Goal: Information Seeking & Learning: Learn about a topic

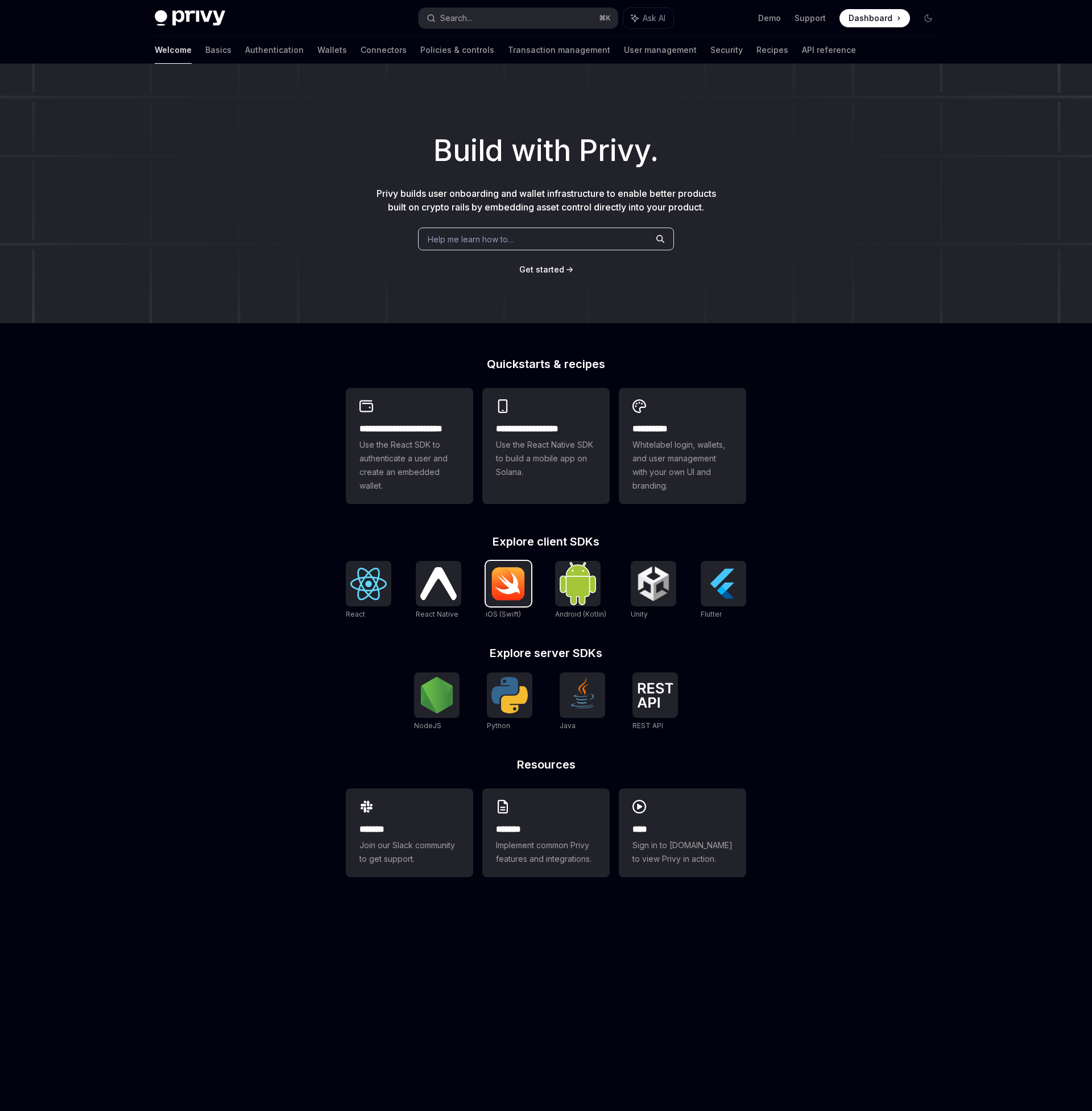
click at [495, 585] on img at bounding box center [508, 584] width 37 height 34
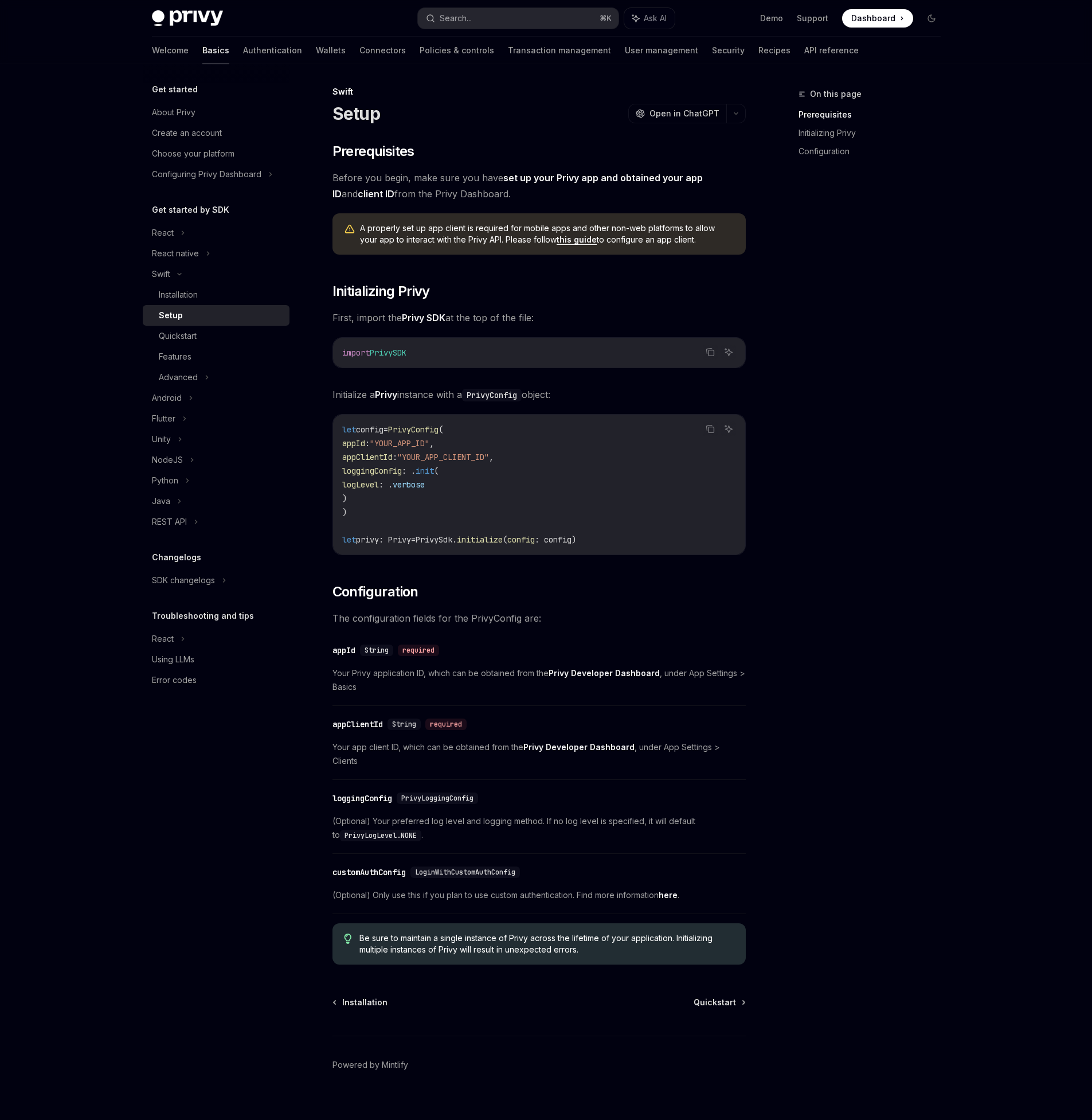
scroll to position [4, 0]
click at [711, 995] on span "Quickstart" at bounding box center [715, 1001] width 42 height 12
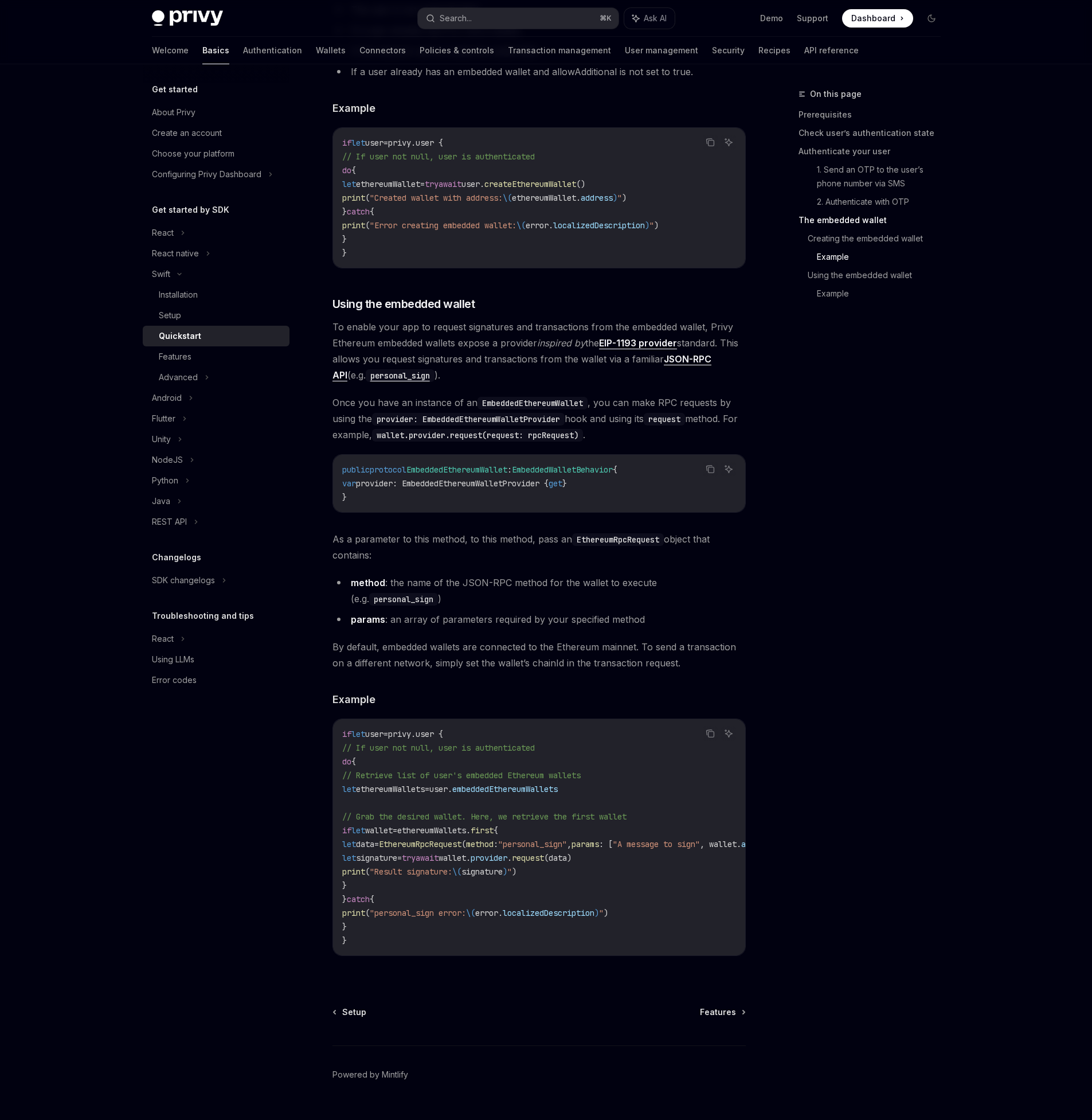
scroll to position [1760, 0]
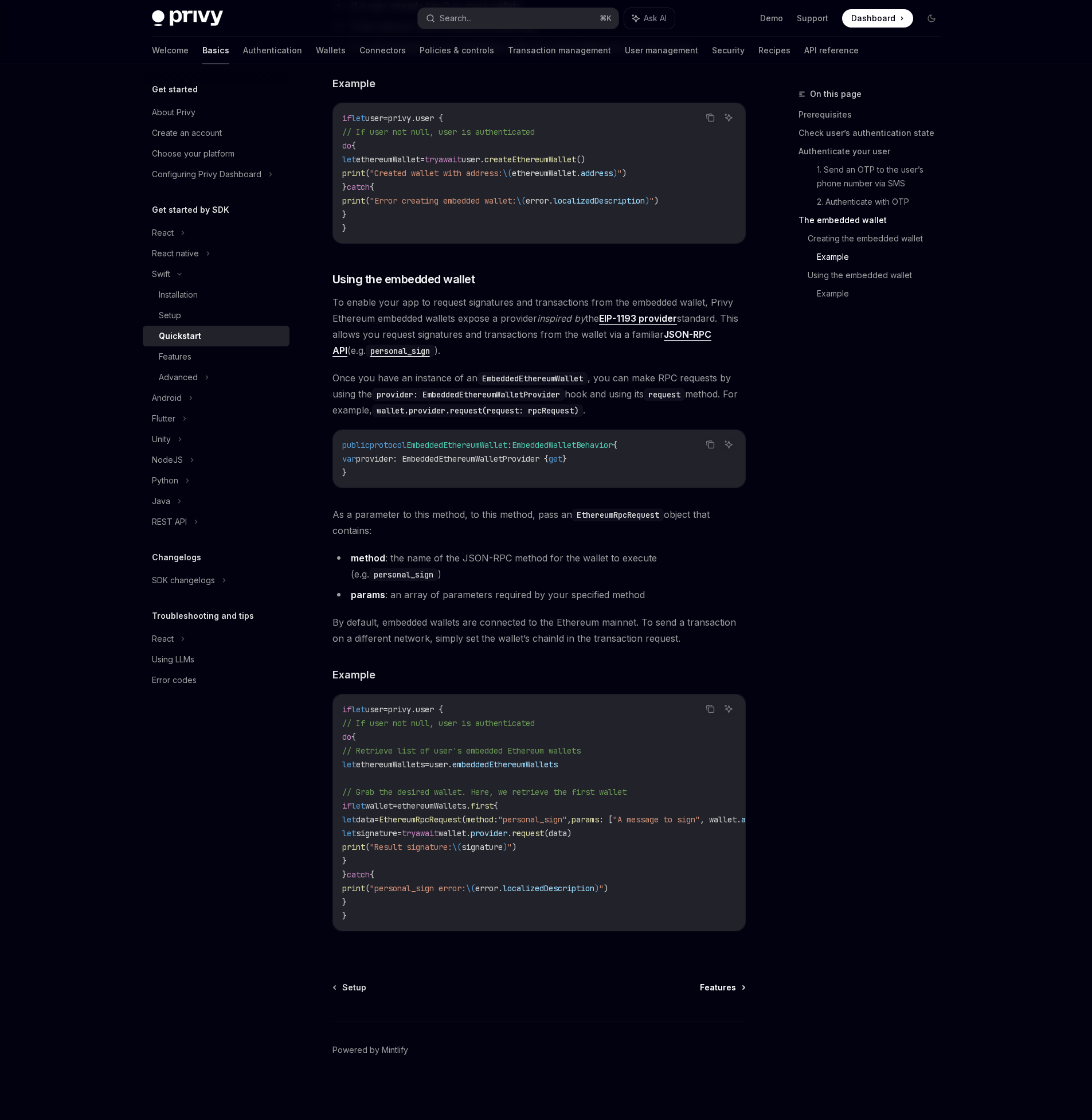
click at [727, 990] on span "Features" at bounding box center [718, 987] width 36 height 12
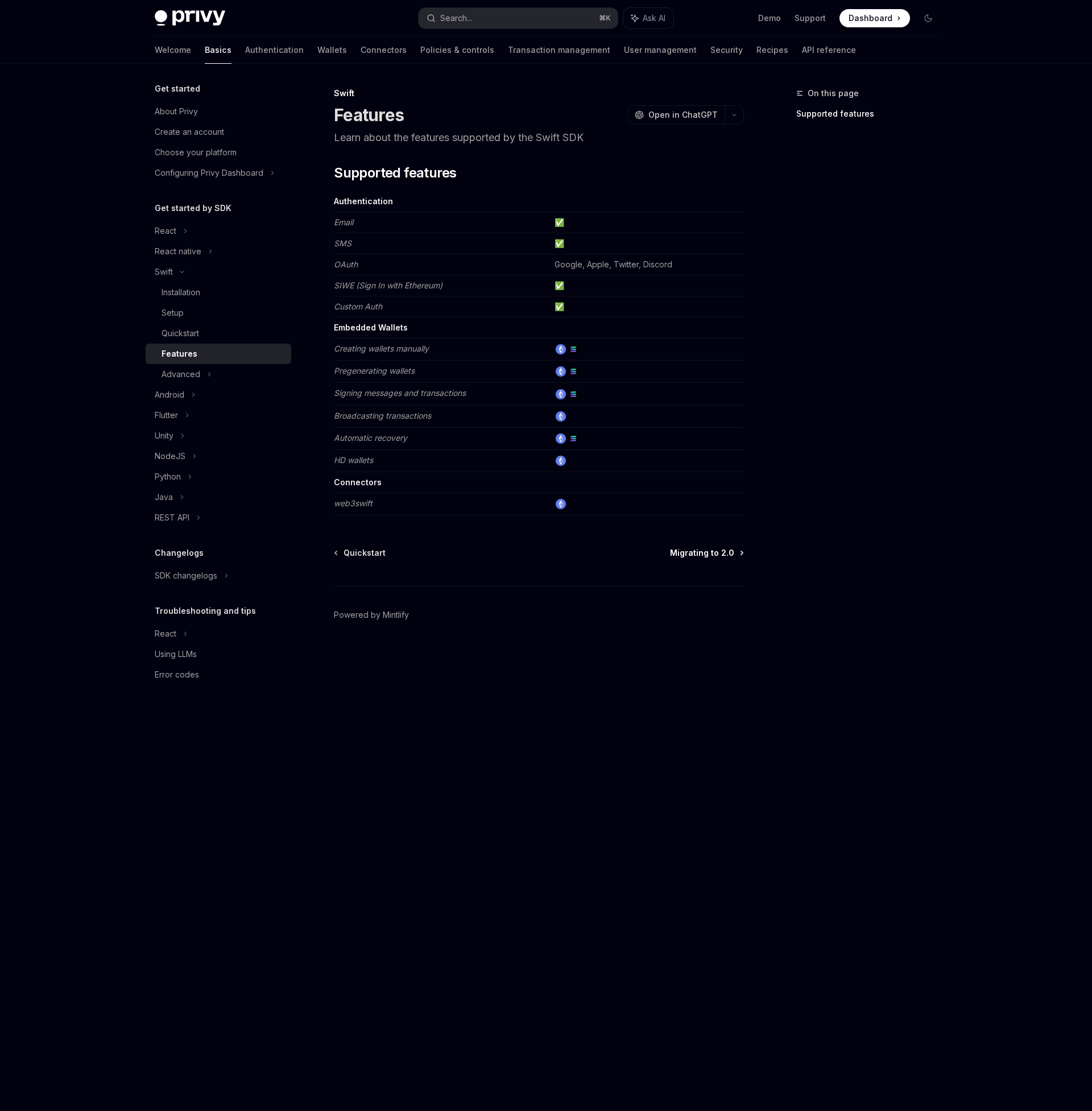
click at [718, 553] on span "Migrating to 2.0" at bounding box center [702, 552] width 64 height 12
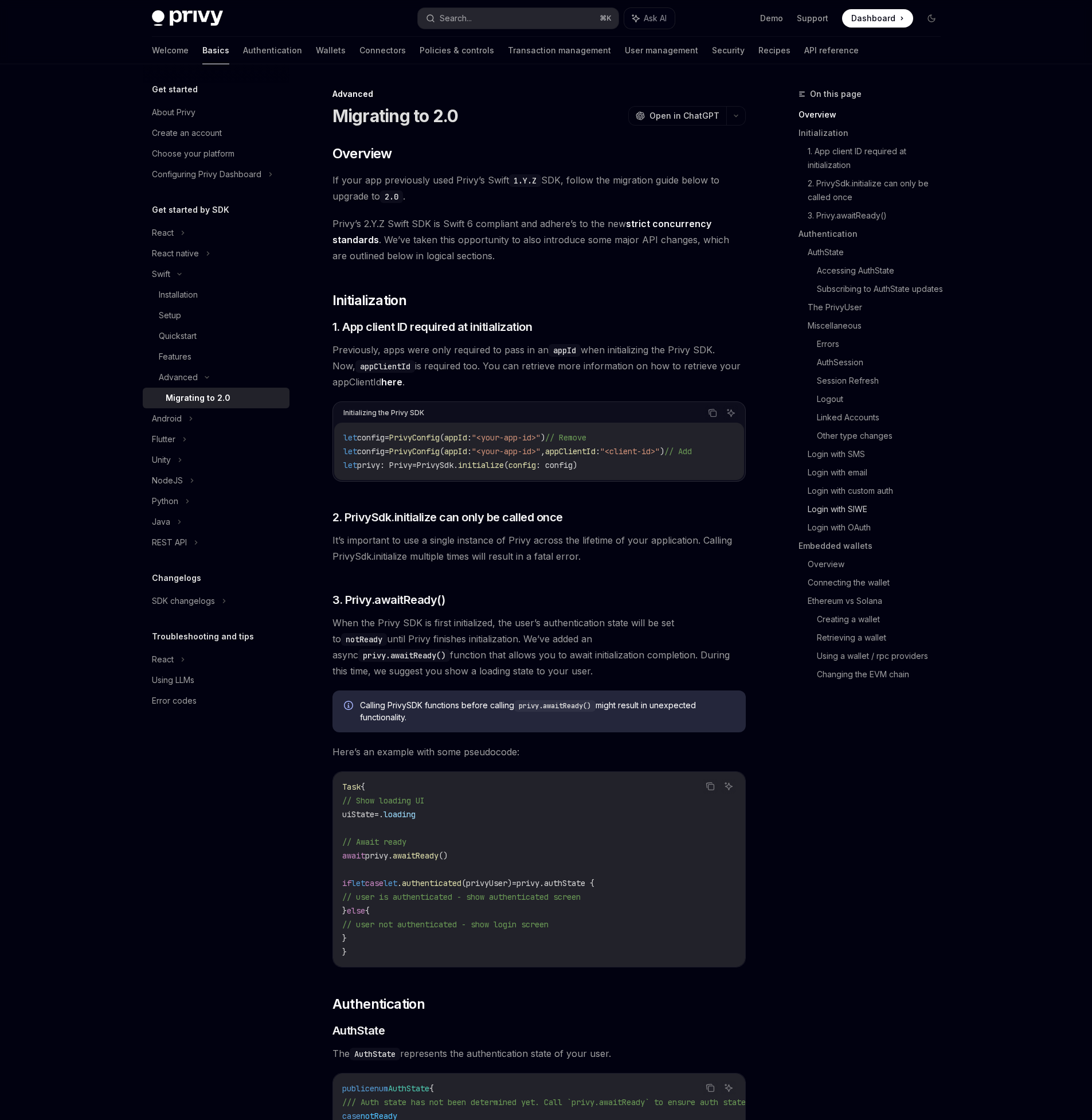
click at [845, 510] on link "Login with SIWE" at bounding box center [879, 509] width 143 height 18
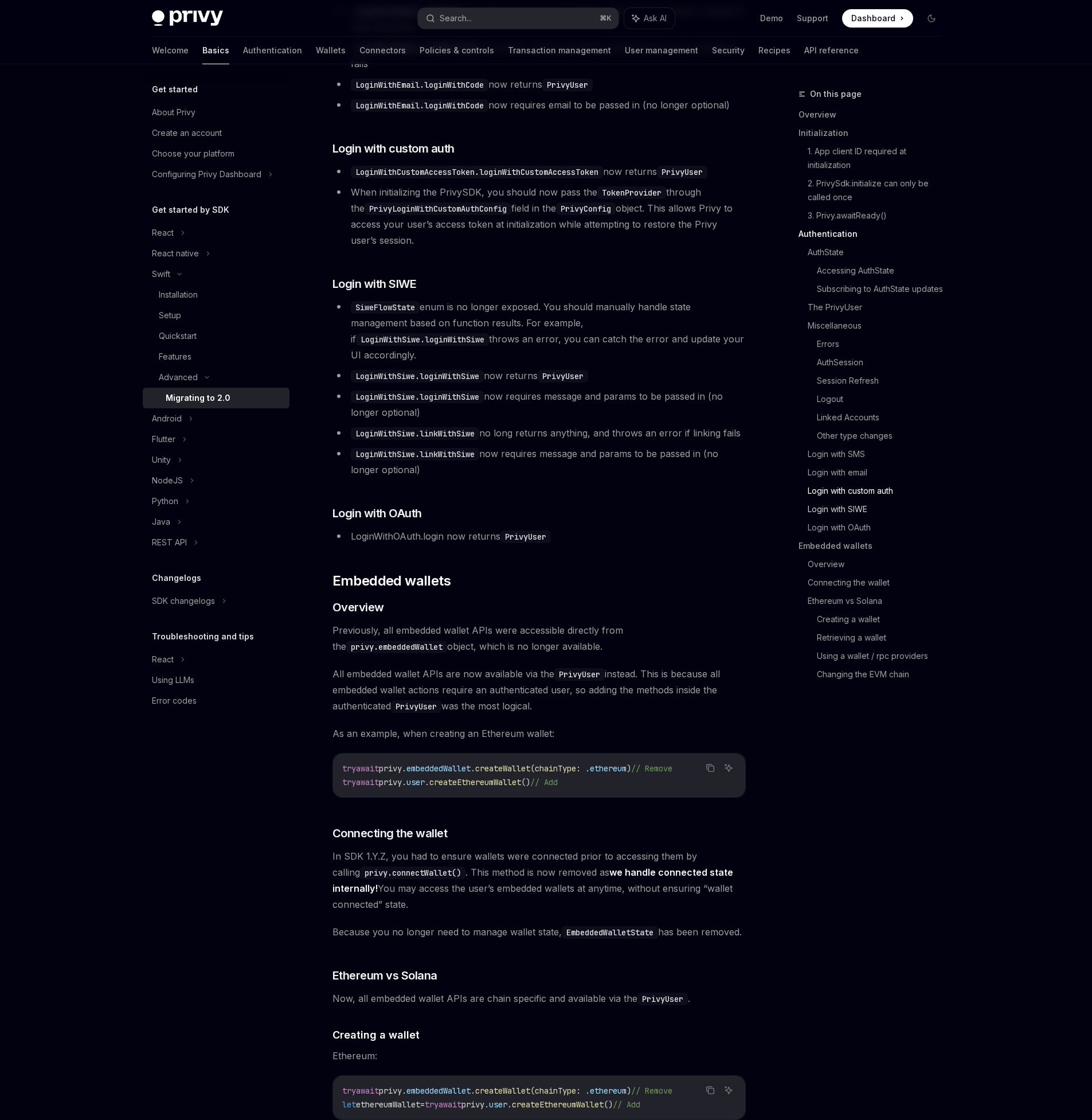
scroll to position [3198, 0]
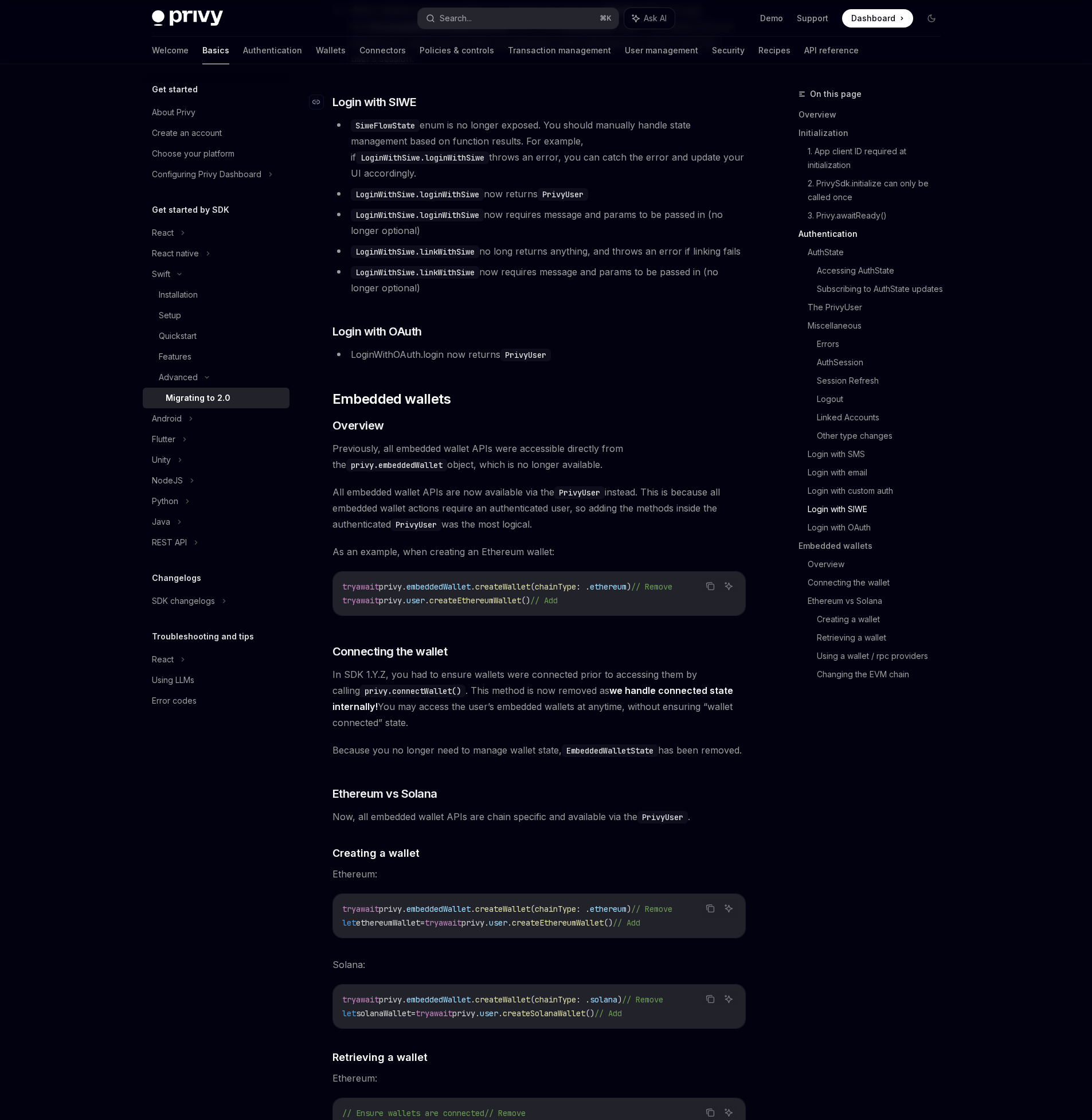
click at [369, 94] on span "Login with SIWE" at bounding box center [374, 102] width 84 height 16
click at [863, 487] on link "Login with custom auth" at bounding box center [879, 491] width 143 height 18
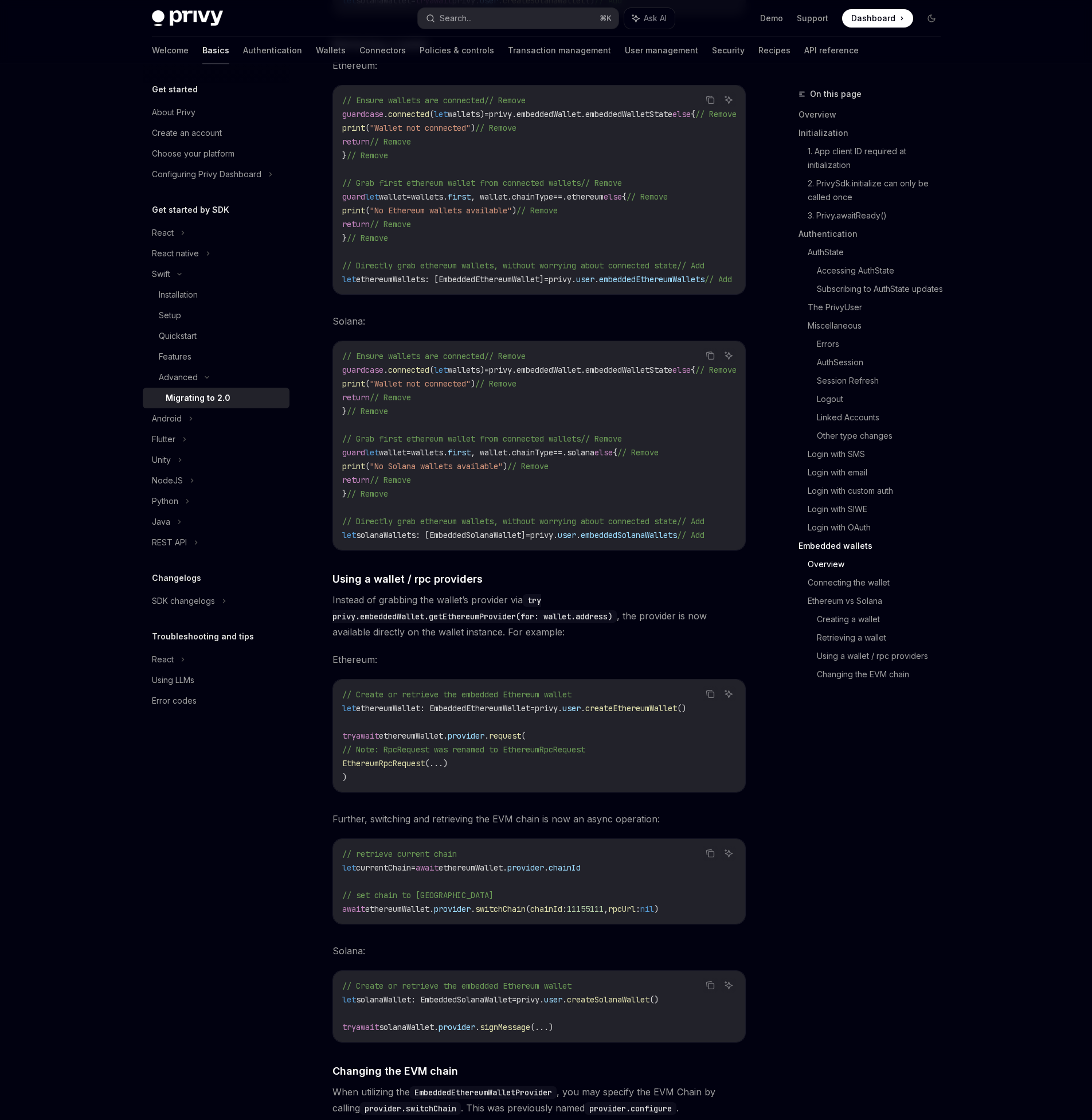
scroll to position [4379, 0]
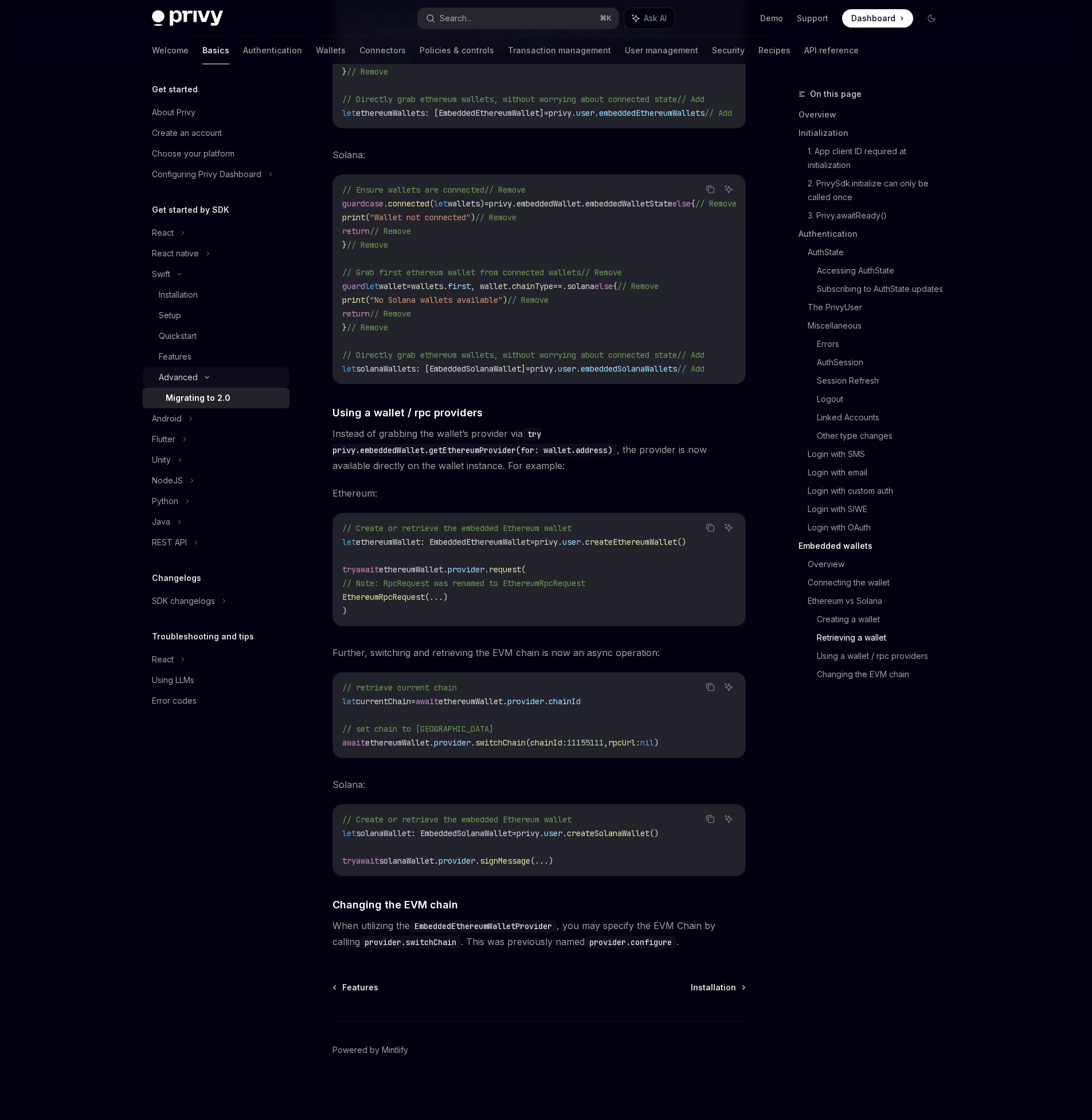
click at [199, 372] on div "Advanced" at bounding box center [216, 377] width 147 height 21
click at [173, 361] on div "Features" at bounding box center [175, 356] width 32 height 14
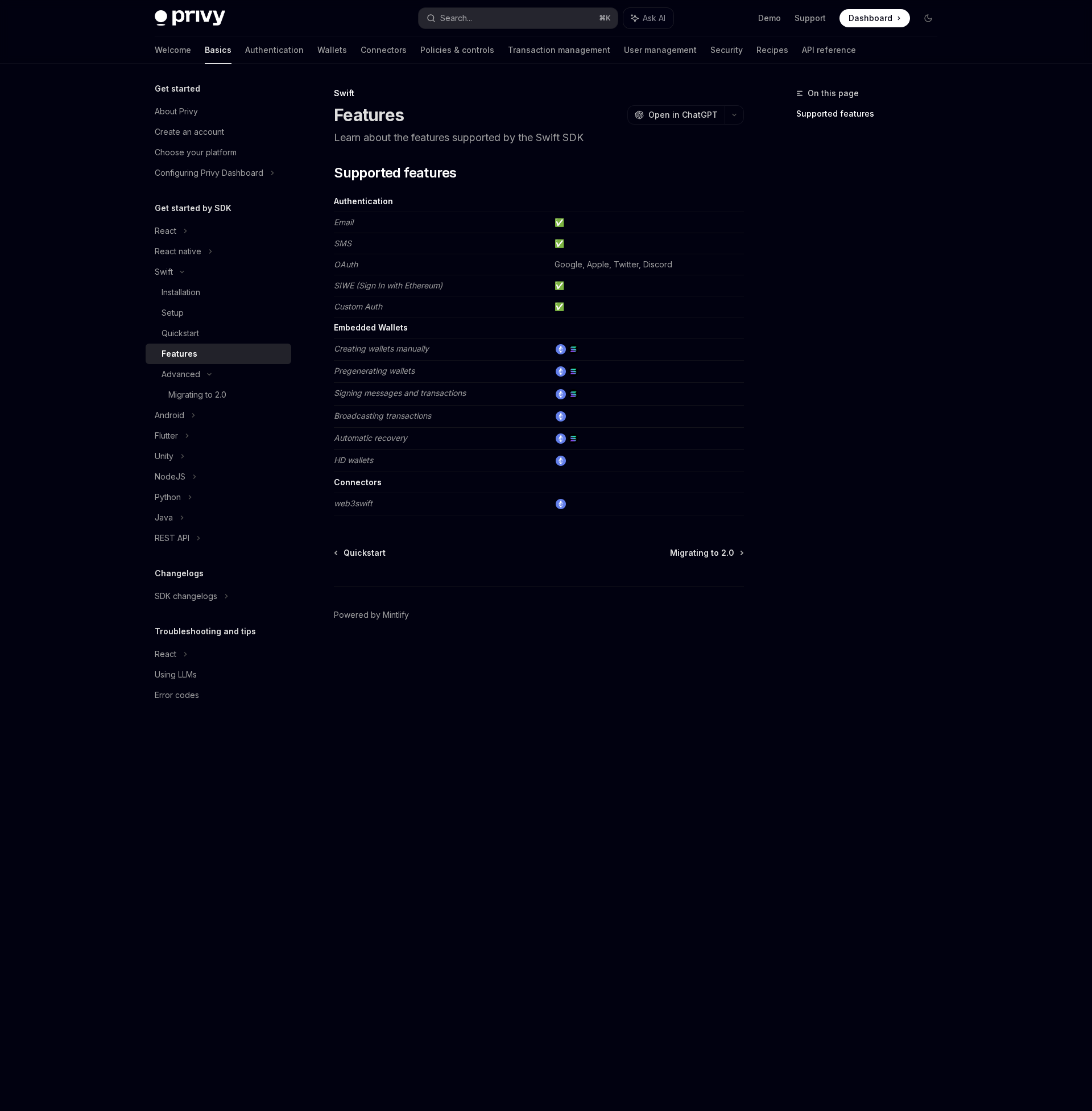
click at [337, 279] on td "SIWE (Sign In with Ethereum)" at bounding box center [441, 286] width 216 height 21
drag, startPoint x: 346, startPoint y: 286, endPoint x: 448, endPoint y: 289, distance: 102.0
click at [448, 289] on td "SIWE (Sign In with Ethereum)" at bounding box center [441, 286] width 216 height 21
click at [439, 289] on em "SIWE (Sign In with Ethereum)" at bounding box center [388, 285] width 108 height 10
click at [183, 335] on div "Quickstart" at bounding box center [180, 333] width 38 height 13
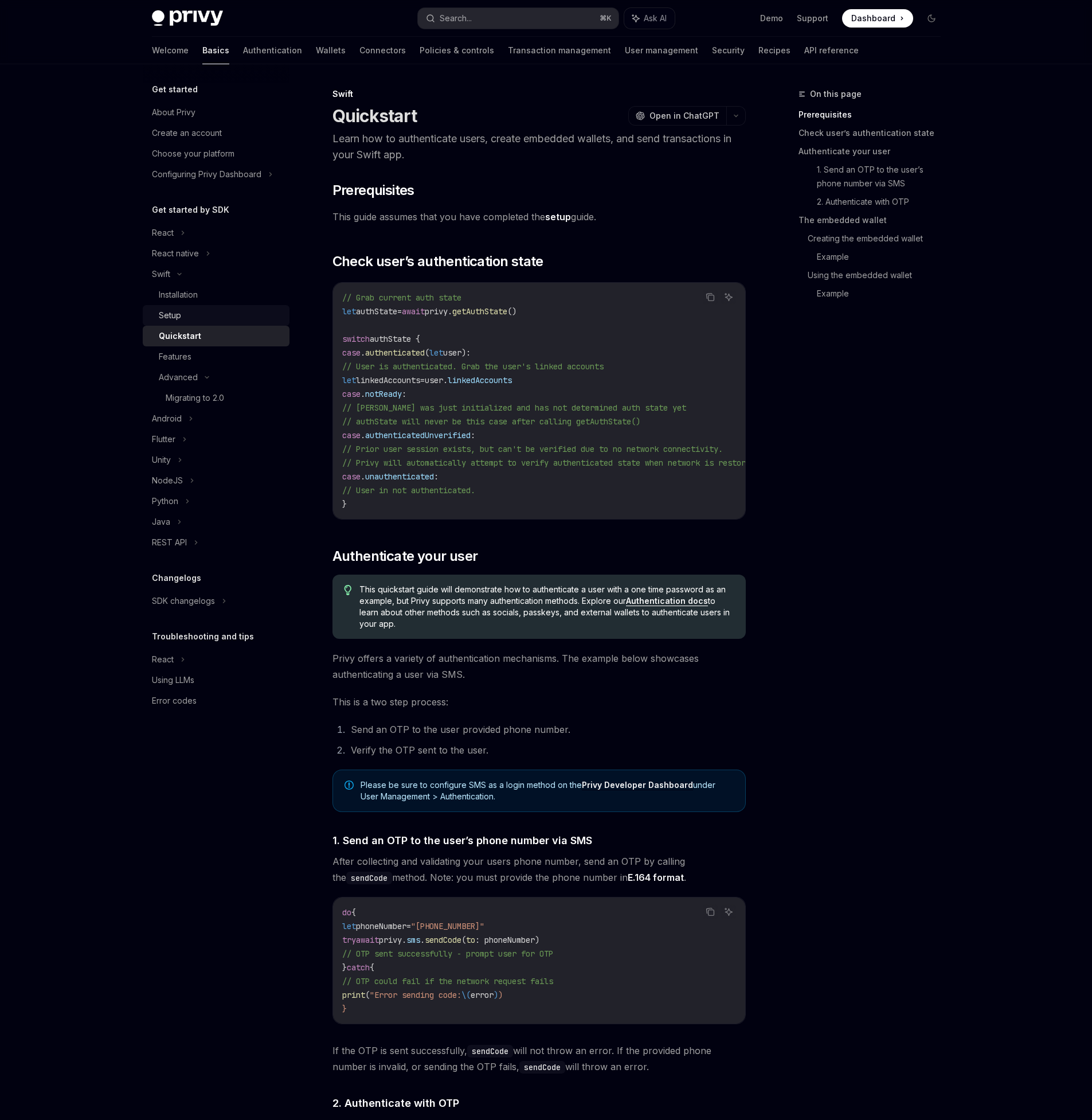
click at [179, 315] on div "Setup" at bounding box center [170, 315] width 23 height 14
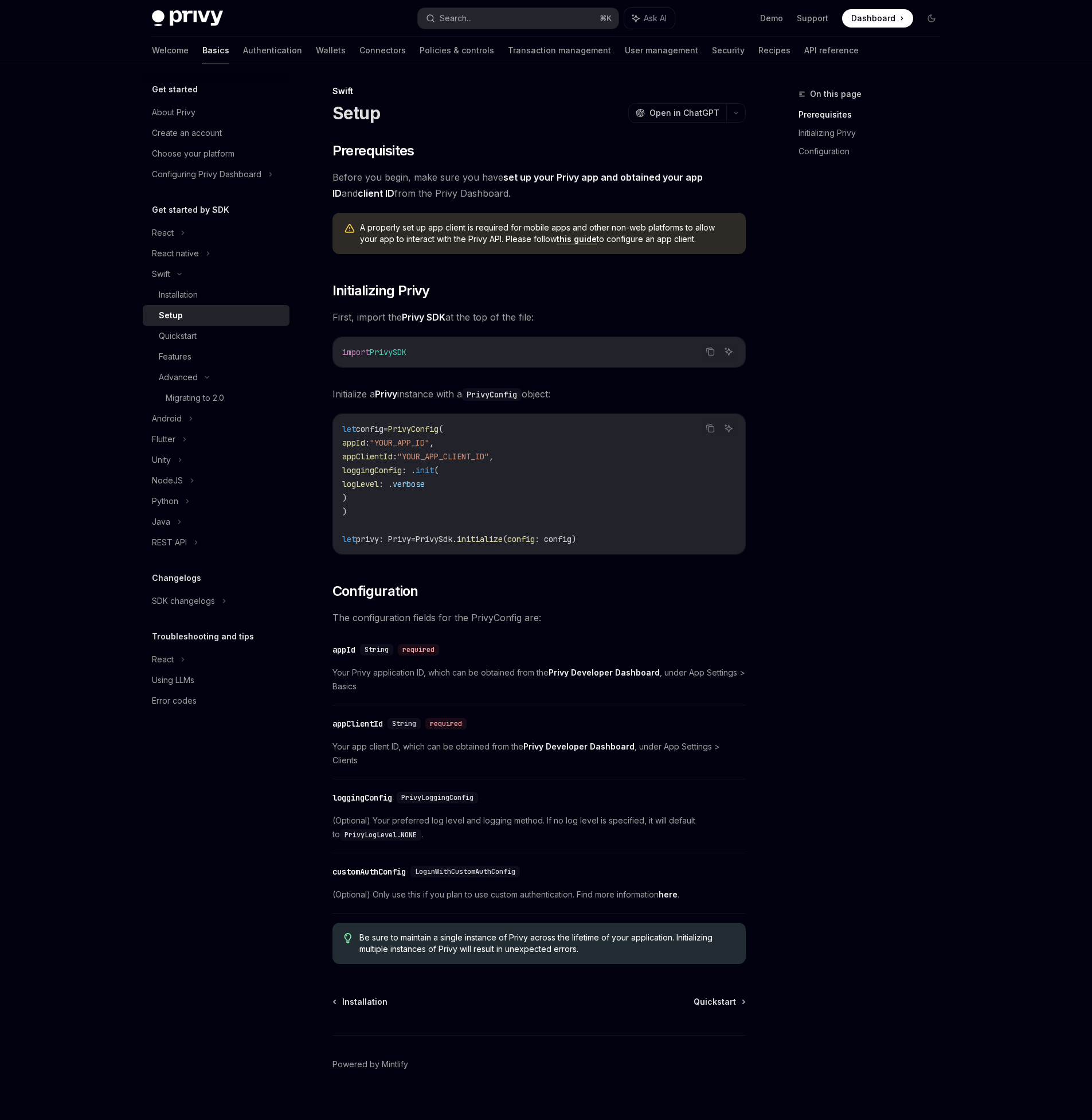
scroll to position [4, 0]
click at [175, 336] on div "Quickstart" at bounding box center [178, 336] width 38 height 14
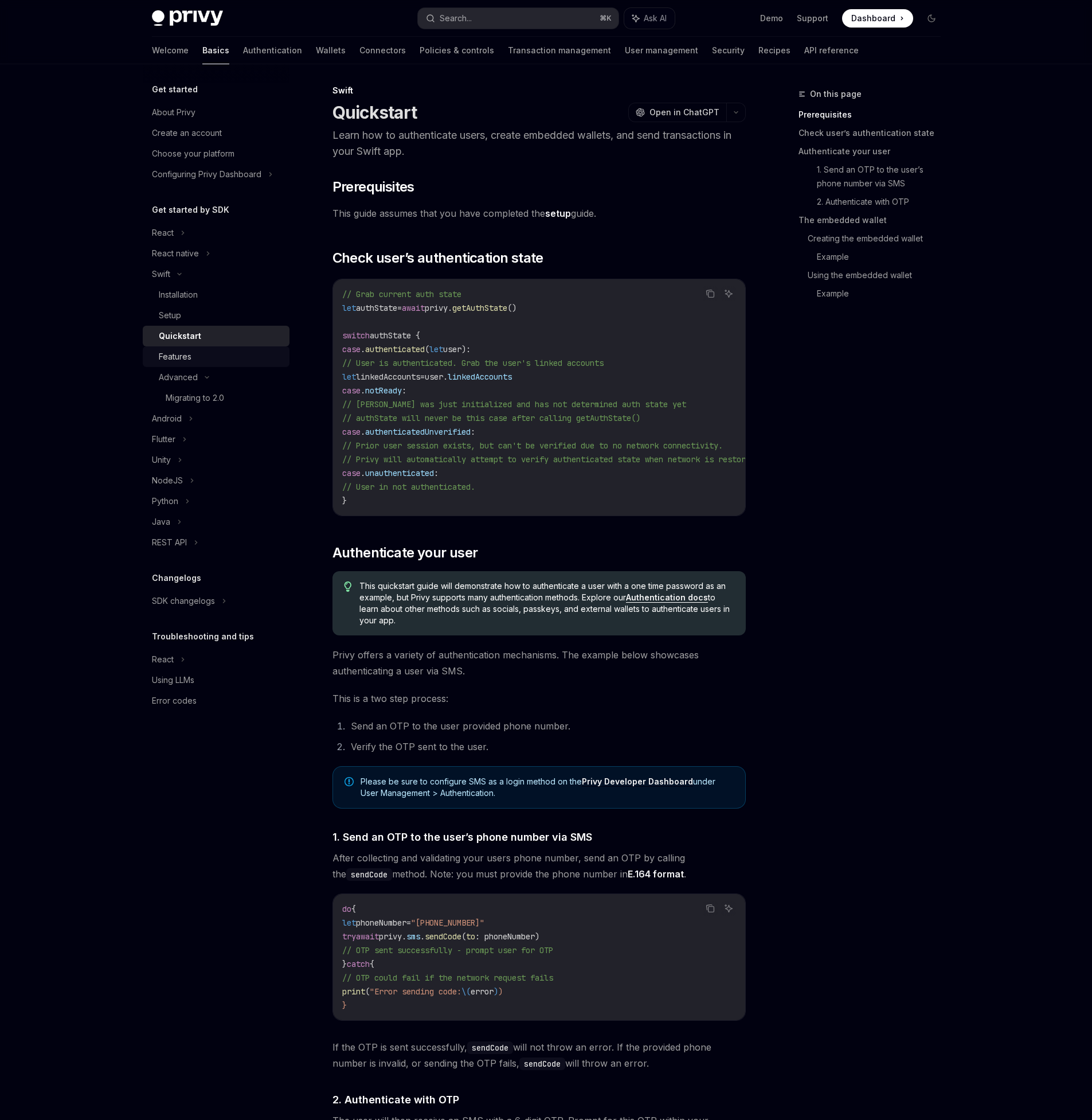
click at [169, 348] on link "Features" at bounding box center [216, 356] width 147 height 21
type textarea "*"
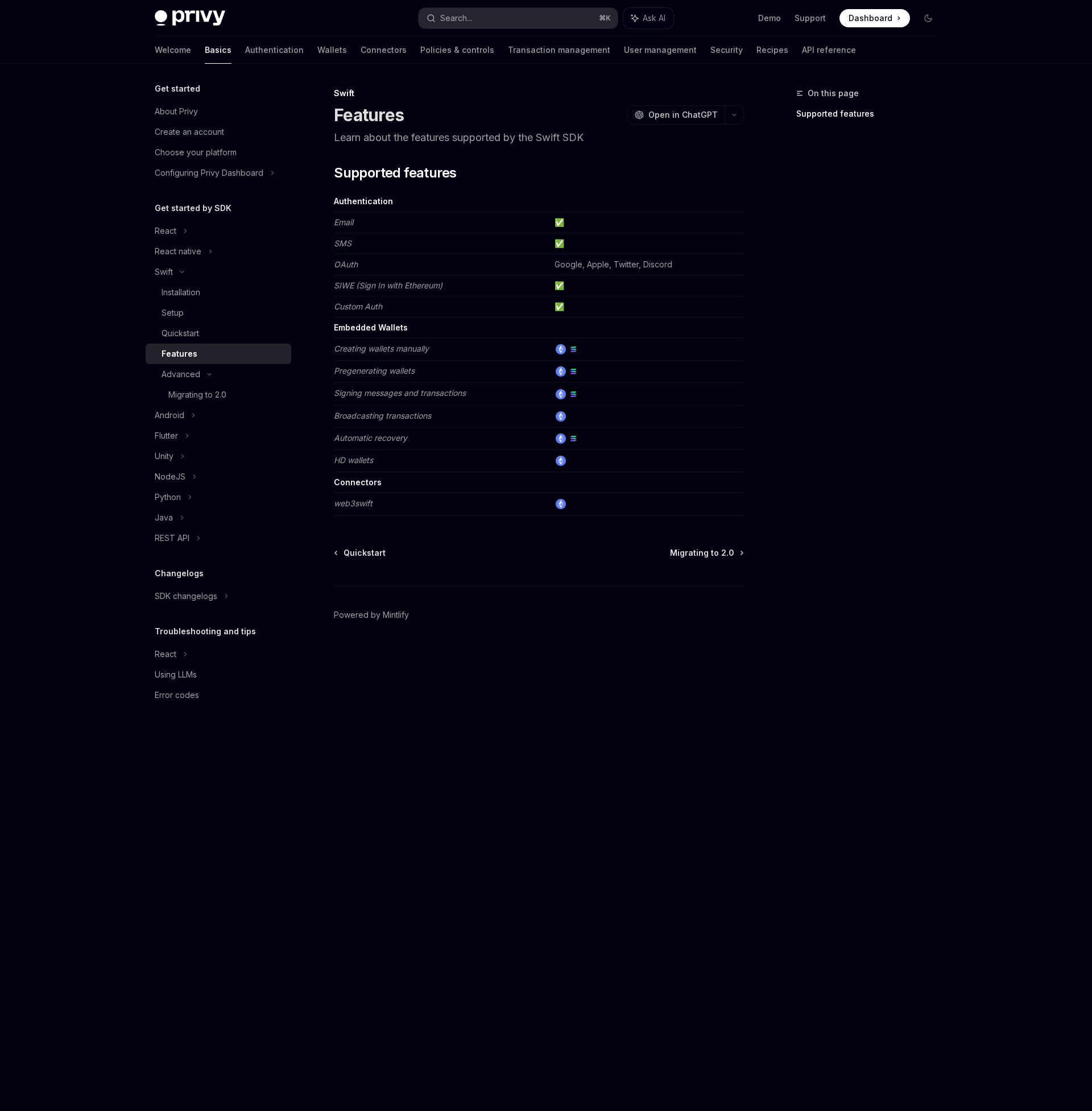
click at [336, 286] on em "SIWE (Sign In with Ethereum)" at bounding box center [388, 285] width 108 height 10
copy em "SIWE"
click at [472, 17] on div "Search..." at bounding box center [456, 18] width 32 height 13
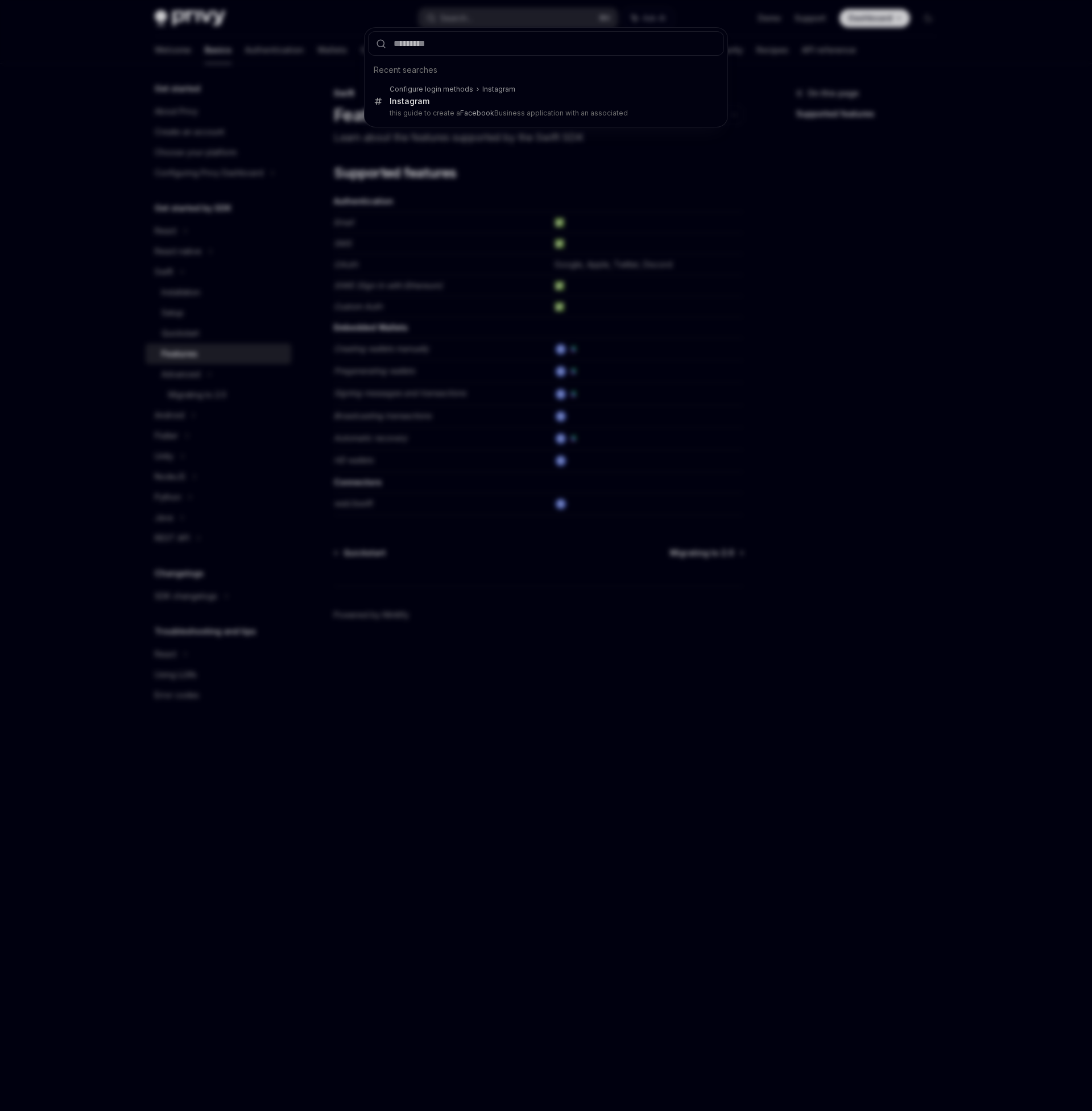
type input "****"
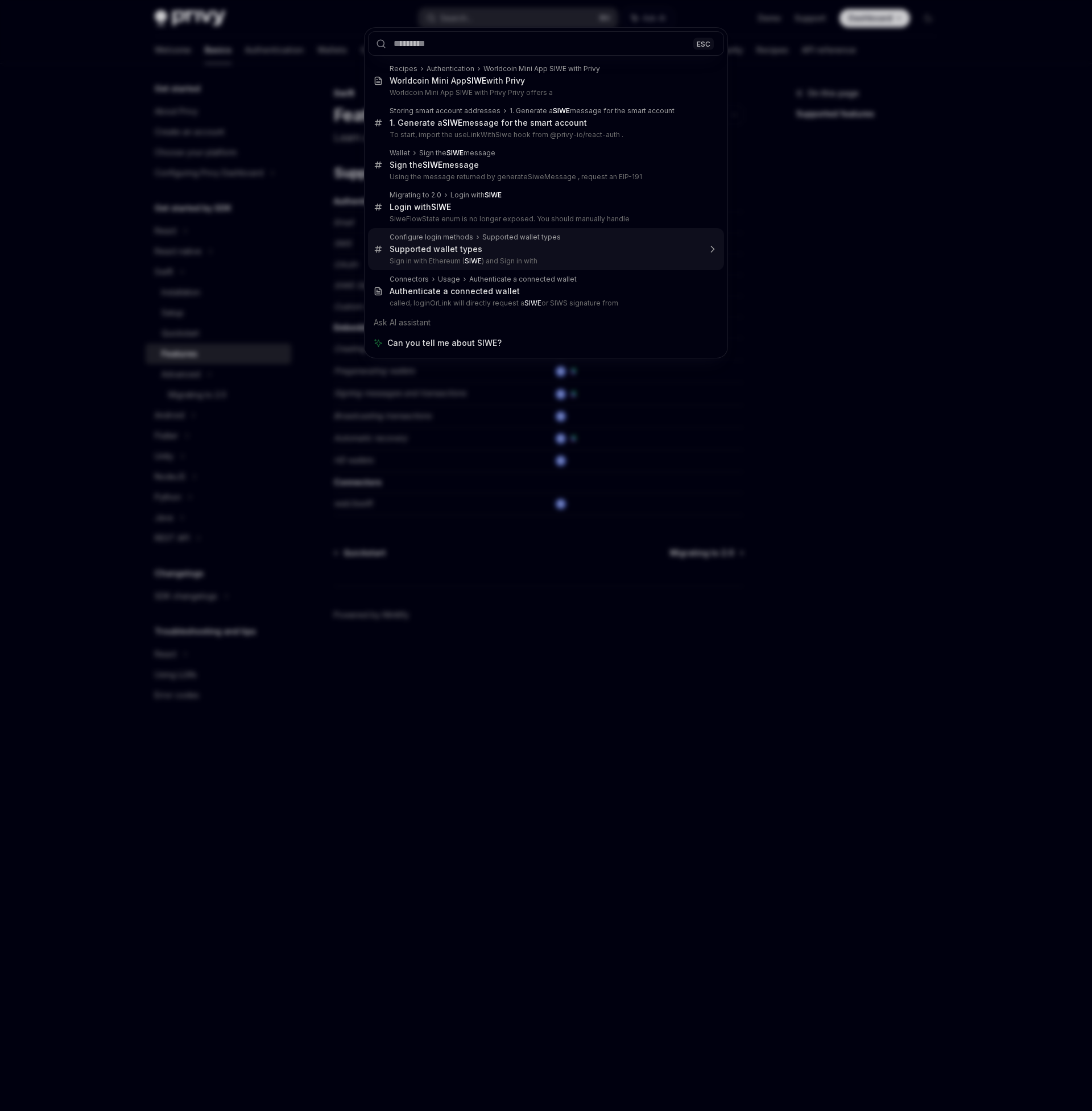
type textarea "*"
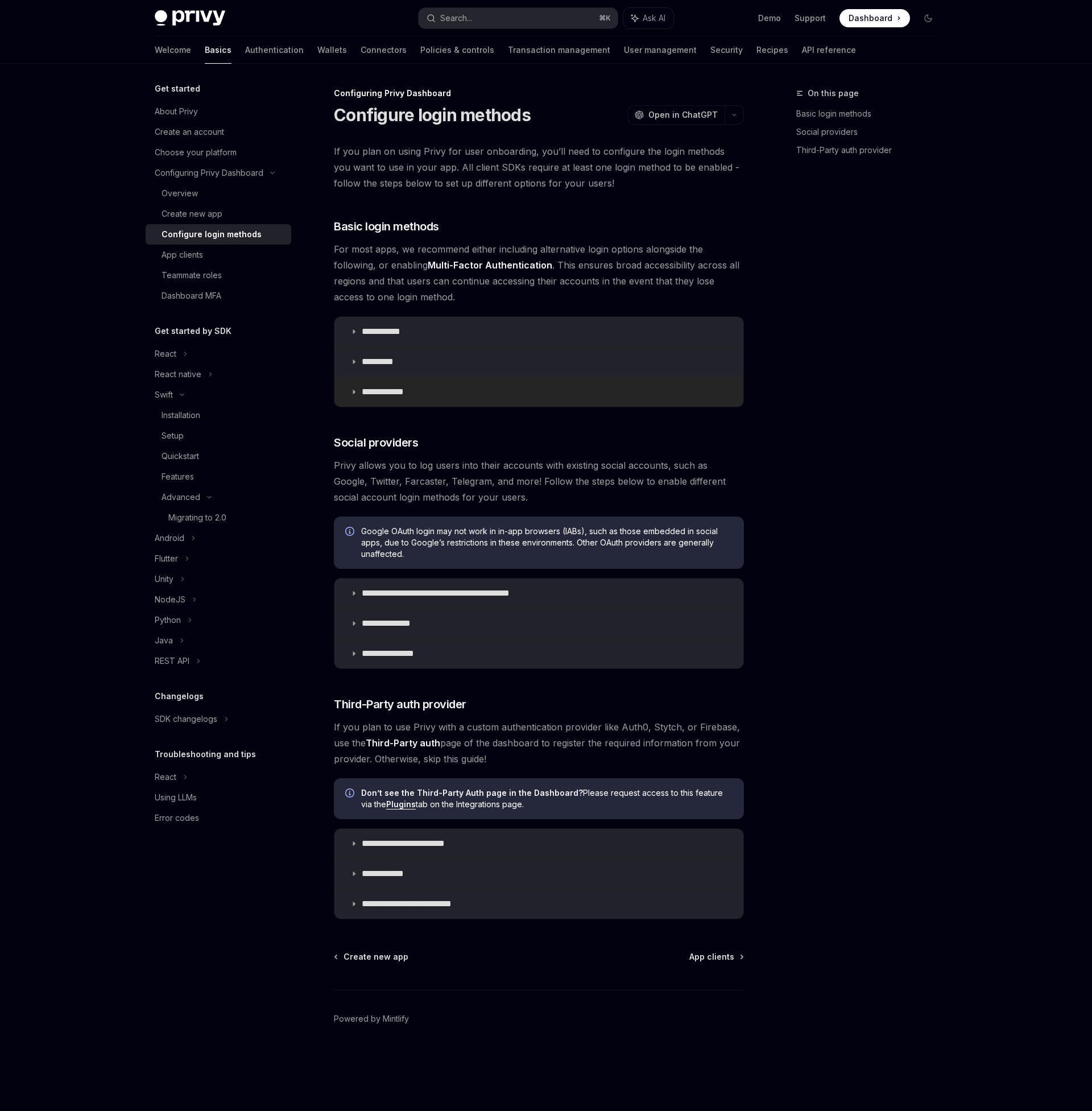
click at [383, 390] on p "**********" at bounding box center [387, 391] width 51 height 12
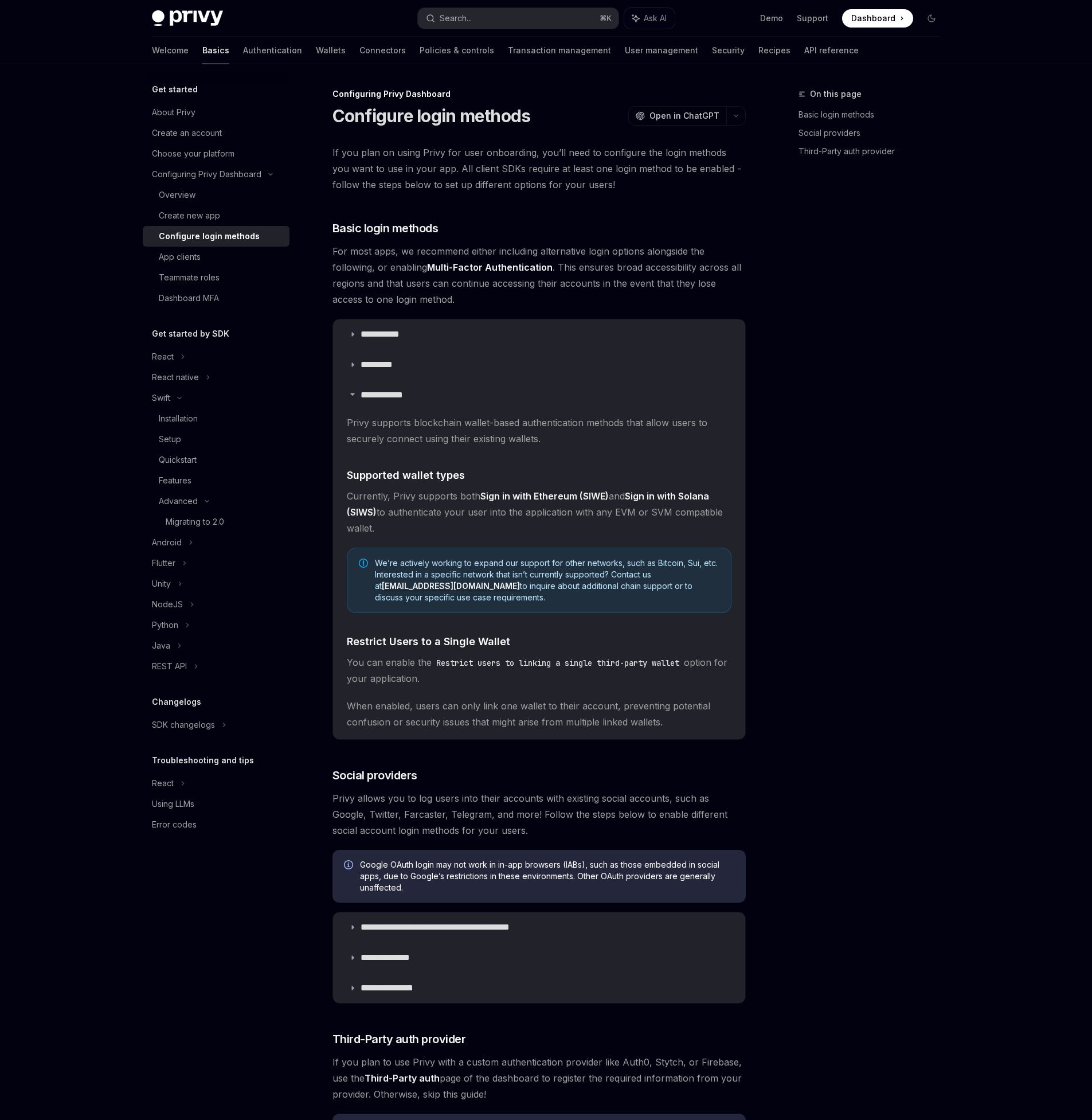
click at [480, 493] on strong "Sign in with Ethereum (SIWE)" at bounding box center [544, 495] width 128 height 12
drag, startPoint x: 559, startPoint y: 494, endPoint x: 609, endPoint y: 498, distance: 50.2
click at [609, 498] on span "Currently, Privy supports both Sign in with Ethereum (SIWE) and Sign in with So…" at bounding box center [539, 512] width 384 height 48
